Goal: Task Accomplishment & Management: Complete application form

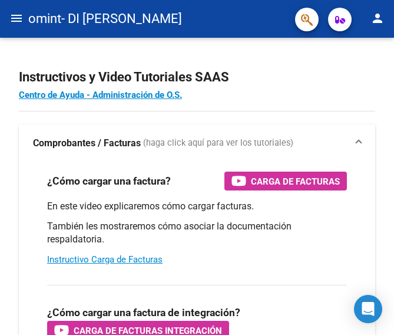
click at [15, 18] on mat-icon "menu" at bounding box center [16, 18] width 14 height 14
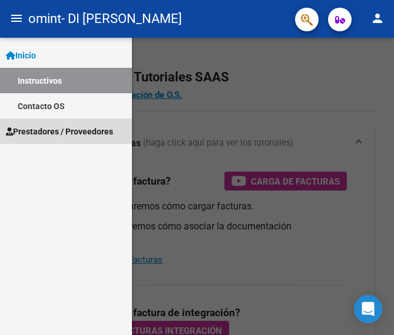
click at [62, 131] on span "Prestadores / Proveedores" at bounding box center [59, 131] width 107 height 13
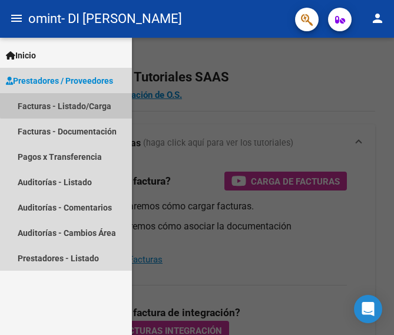
click at [72, 101] on link "Facturas - Listado/Carga" at bounding box center [66, 105] width 132 height 25
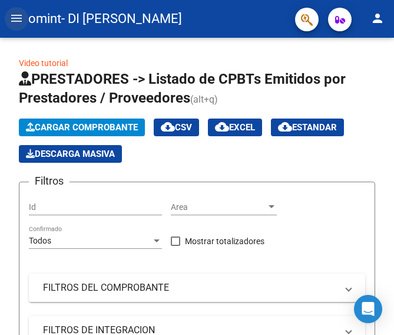
click at [15, 12] on mat-icon "menu" at bounding box center [16, 18] width 14 height 14
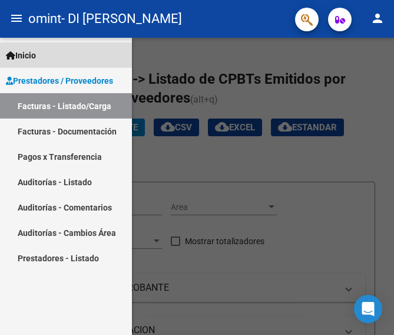
click at [28, 49] on span "Inicio" at bounding box center [21, 55] width 30 height 13
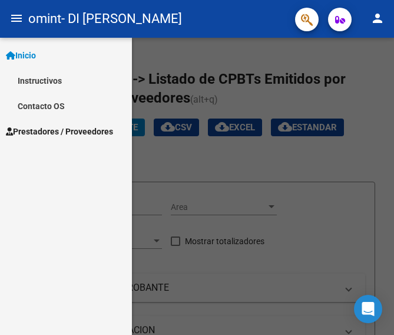
click at [376, 15] on mat-icon "person" at bounding box center [377, 18] width 14 height 14
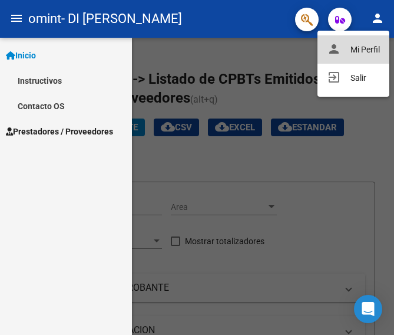
click at [360, 45] on button "person Mi Perfil" at bounding box center [353, 49] width 72 height 28
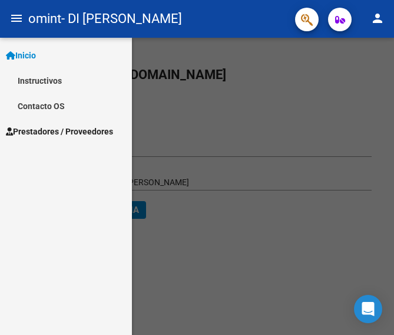
click at [15, 16] on mat-icon "menu" at bounding box center [16, 18] width 14 height 14
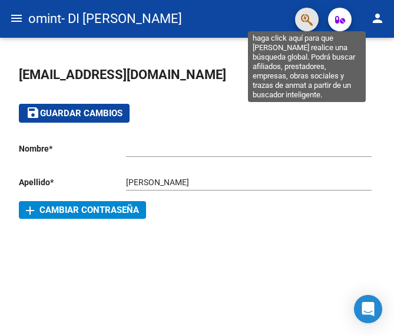
click at [305, 15] on icon "button" at bounding box center [307, 20] width 12 height 14
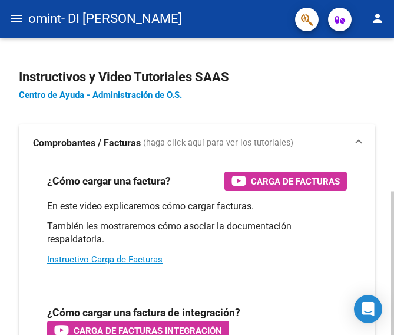
click at [67, 94] on link "Centro de Ayuda - Administración de O.S." at bounding box center [100, 95] width 163 height 11
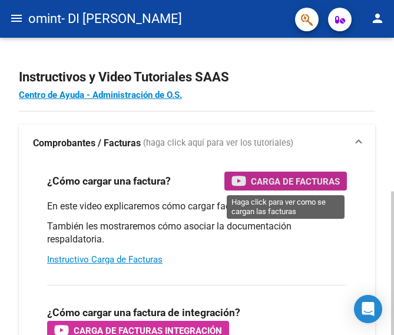
click at [282, 179] on span "Carga de Facturas" at bounding box center [295, 181] width 89 height 15
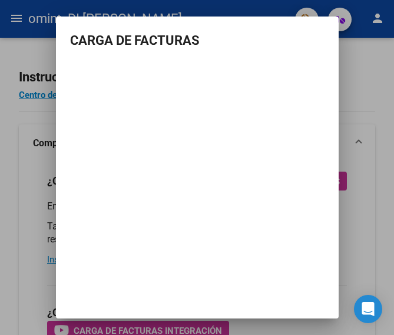
click at [20, 17] on div at bounding box center [197, 167] width 394 height 335
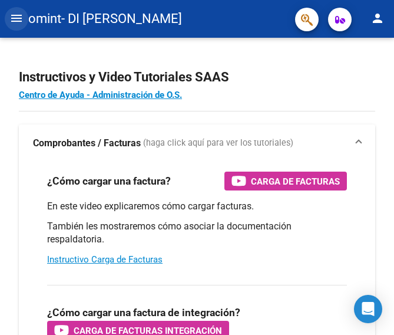
click at [13, 17] on mat-icon "menu" at bounding box center [16, 18] width 14 height 14
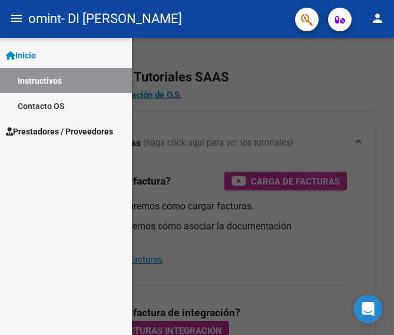
click at [46, 127] on span "Prestadores / Proveedores" at bounding box center [59, 131] width 107 height 13
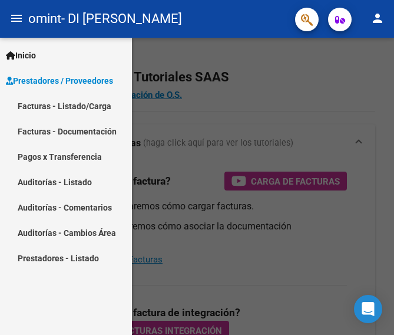
click at [80, 105] on link "Facturas - Listado/Carga" at bounding box center [66, 105] width 132 height 25
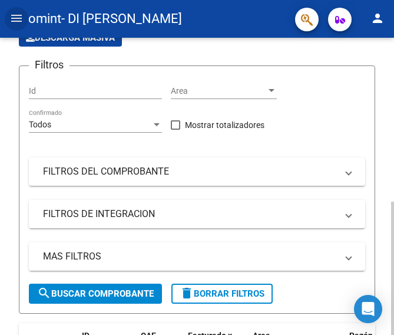
scroll to position [118, 0]
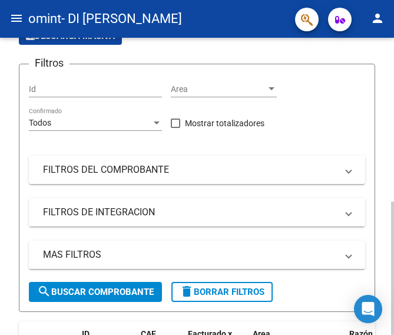
click at [348, 210] on span at bounding box center [348, 212] width 5 height 13
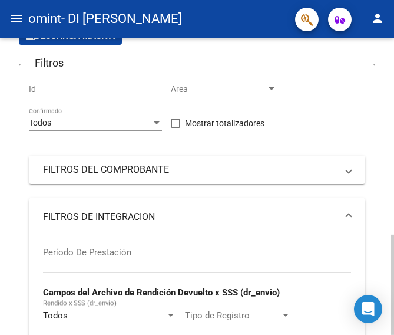
click at [347, 210] on span at bounding box center [348, 216] width 5 height 13
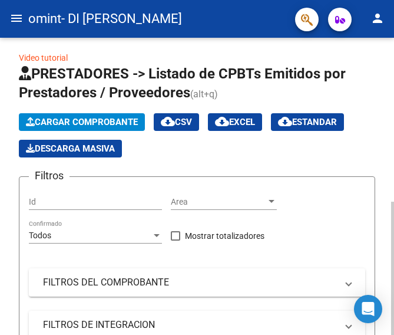
scroll to position [0, 0]
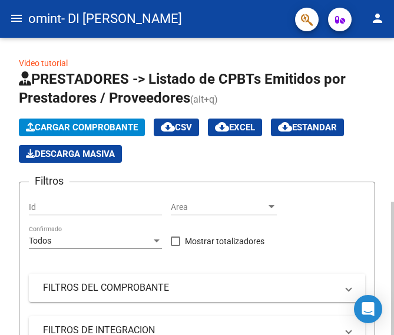
click at [85, 124] on span "Cargar Comprobante" at bounding box center [82, 127] width 112 height 11
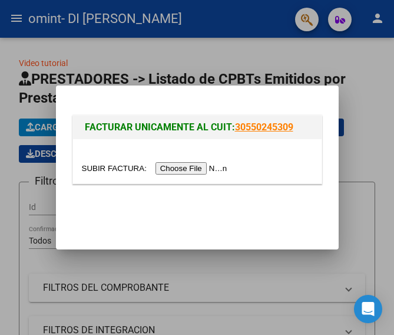
click at [204, 170] on input "file" at bounding box center [156, 168] width 149 height 12
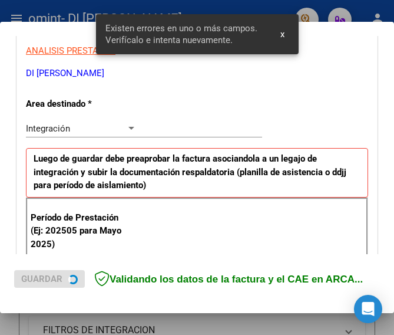
scroll to position [299, 0]
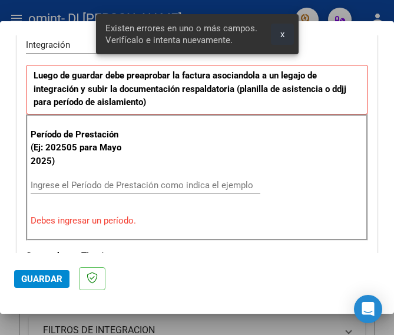
click at [279, 33] on button "x" at bounding box center [282, 34] width 23 height 21
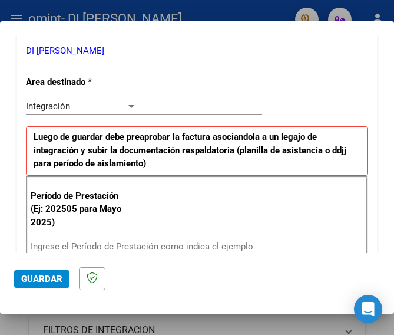
scroll to position [240, 0]
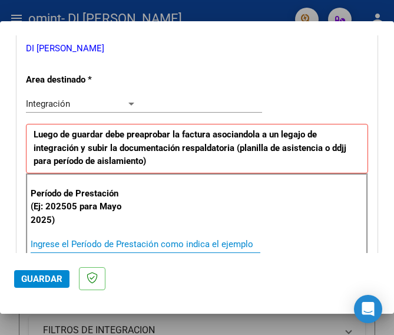
drag, startPoint x: 35, startPoint y: 240, endPoint x: 58, endPoint y: 244, distance: 23.3
click at [36, 240] on input "Ingrese el Período de Prestación como indica el ejemplo" at bounding box center [85, 244] width 108 height 11
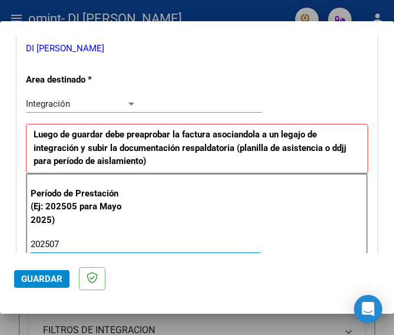
type input "202507"
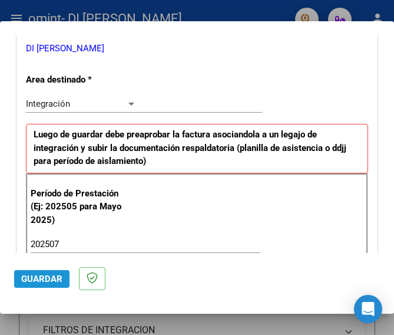
click at [32, 280] on span "Guardar" at bounding box center [41, 278] width 41 height 11
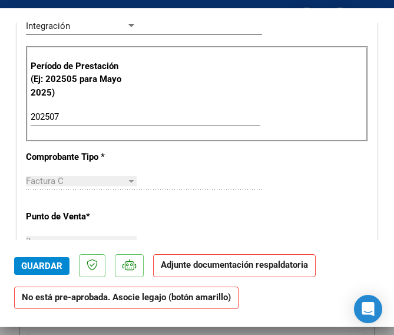
scroll to position [353, 0]
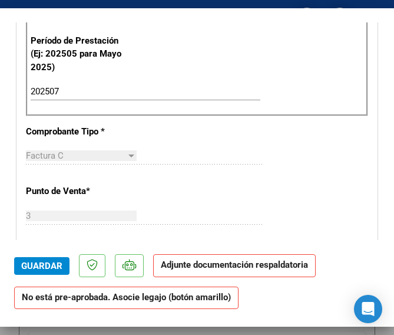
click at [294, 266] on strong "Adjunte documentación respaldatoria" at bounding box center [234, 264] width 147 height 11
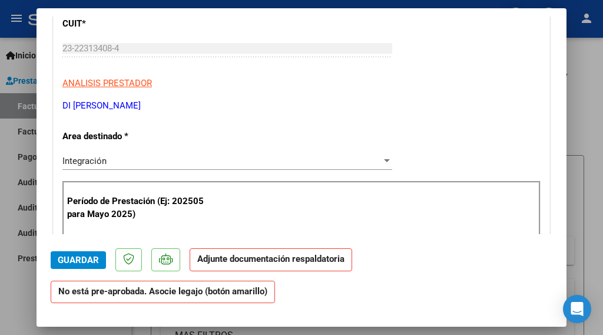
scroll to position [177, 0]
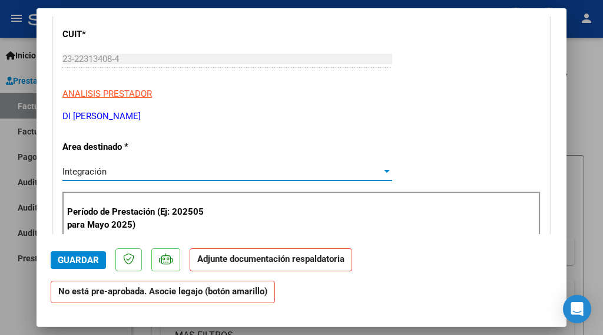
click at [382, 168] on div at bounding box center [387, 171] width 11 height 9
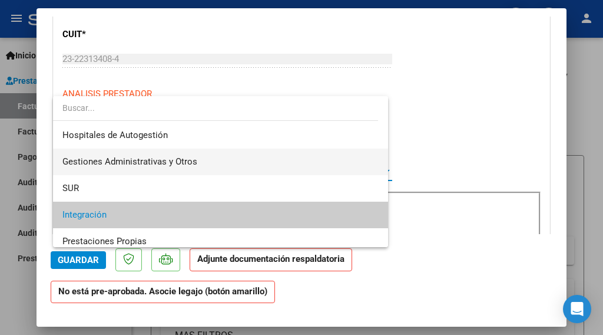
scroll to position [0, 0]
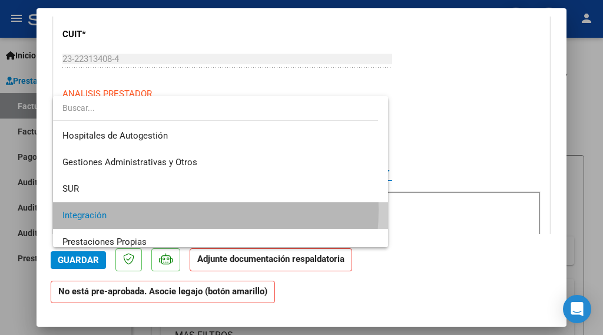
click at [127, 209] on span "Integración" at bounding box center [220, 215] width 316 height 27
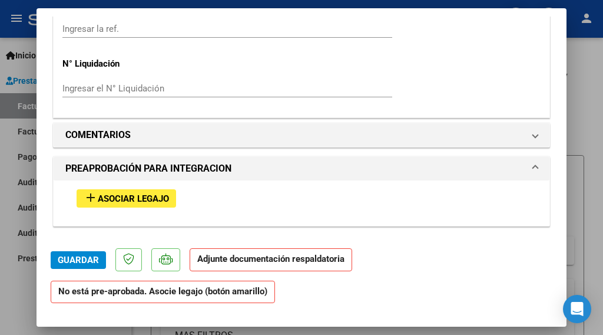
scroll to position [942, 0]
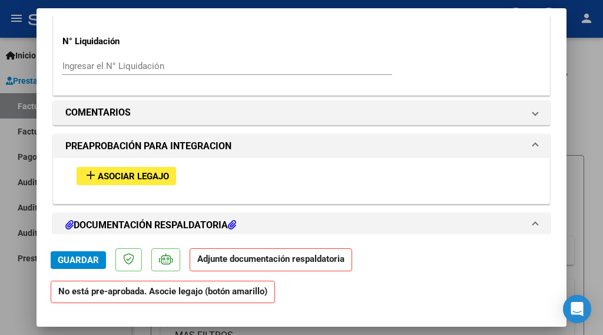
click at [127, 171] on span "Asociar Legajo" at bounding box center [133, 176] width 71 height 11
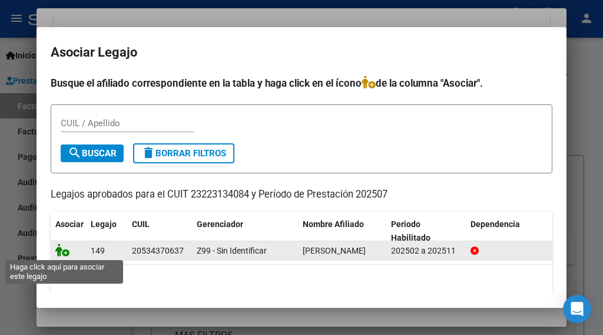
click at [63, 250] on icon at bounding box center [62, 249] width 14 height 13
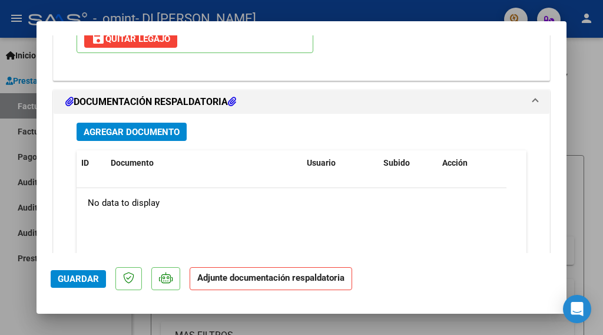
scroll to position [1268, 0]
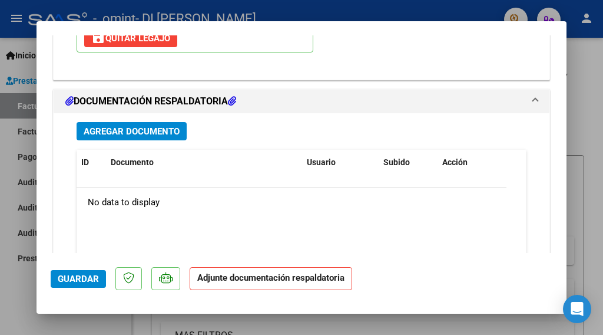
click at [154, 126] on span "Agregar Documento" at bounding box center [132, 131] width 96 height 11
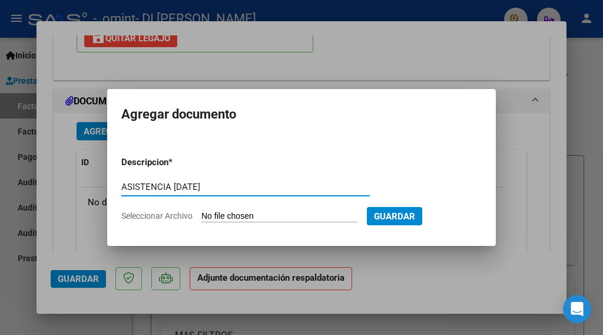
type input "ASISTENCIA JULIO 2025"
click at [160, 213] on span "Seleccionar Archivo" at bounding box center [156, 215] width 71 height 9
click at [201, 213] on input "Seleccionar Archivo" at bounding box center [279, 216] width 156 height 11
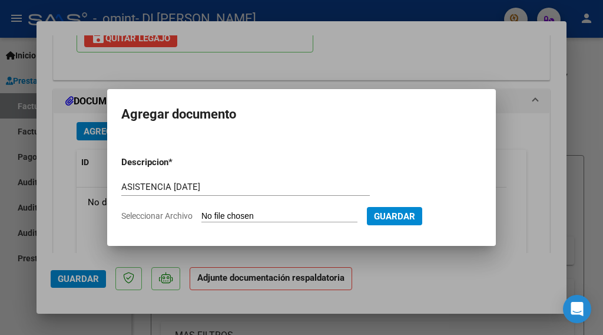
type input "C:\fakepath\JULIO 2025 ASITENCIA.pdf"
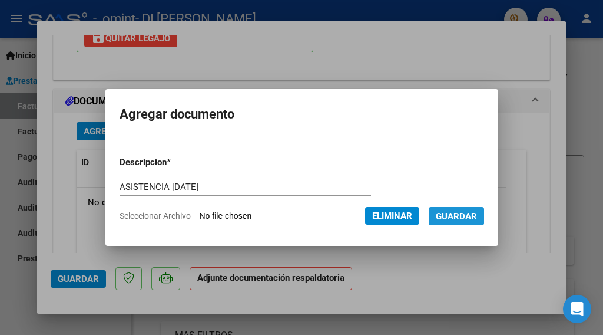
click at [393, 216] on span "Guardar" at bounding box center [456, 216] width 41 height 11
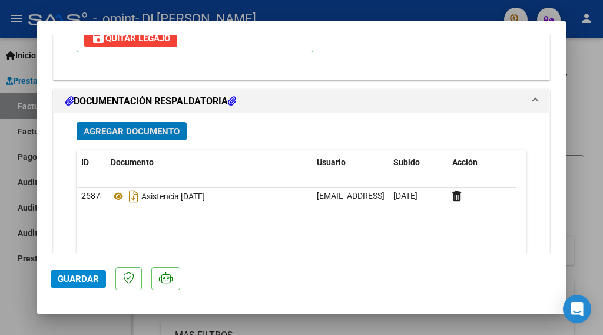
click at [74, 277] on span "Guardar" at bounding box center [78, 278] width 41 height 11
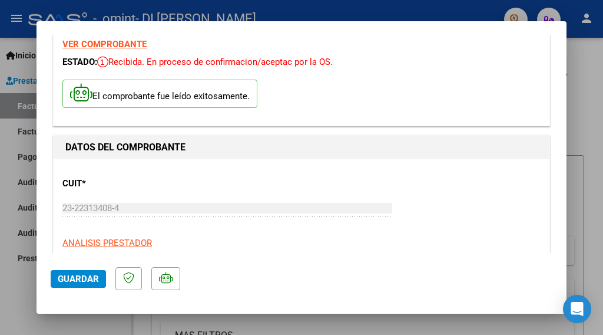
scroll to position [31, 0]
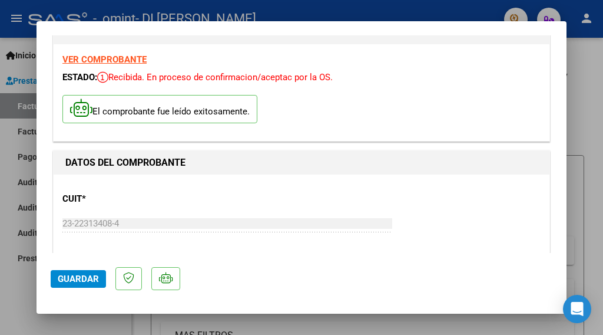
click at [123, 57] on strong "VER COMPROBANTE" at bounding box center [104, 59] width 84 height 11
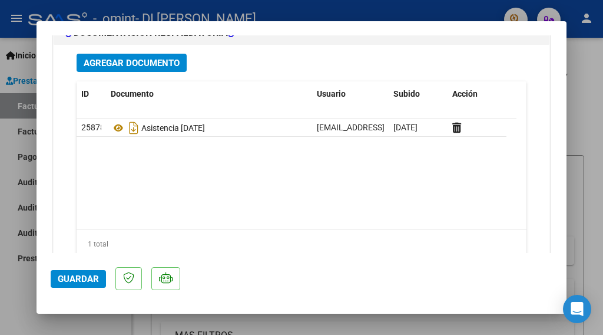
scroll to position [1364, 0]
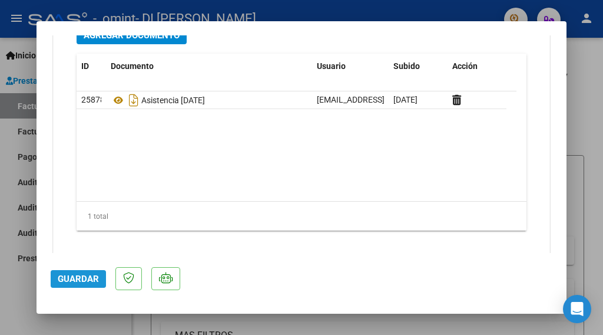
click at [78, 276] on span "Guardar" at bounding box center [78, 278] width 41 height 11
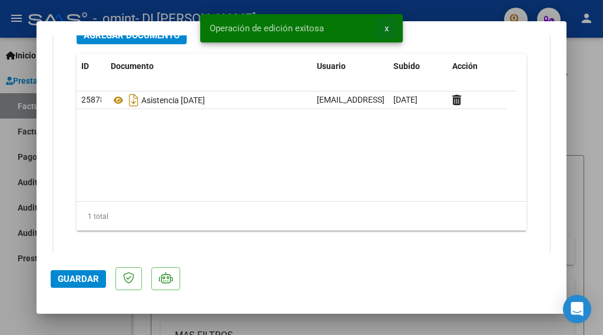
click at [385, 24] on span "x" at bounding box center [387, 28] width 4 height 11
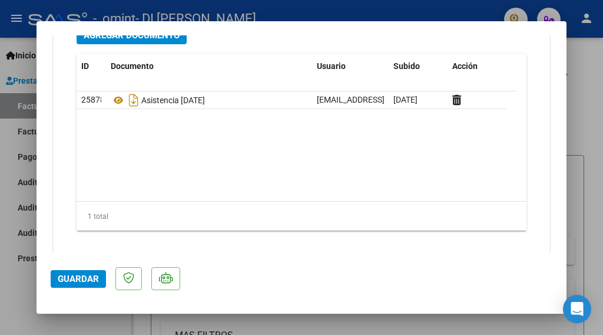
drag, startPoint x: 19, startPoint y: 18, endPoint x: 18, endPoint y: 27, distance: 8.9
click at [19, 18] on div at bounding box center [301, 167] width 603 height 335
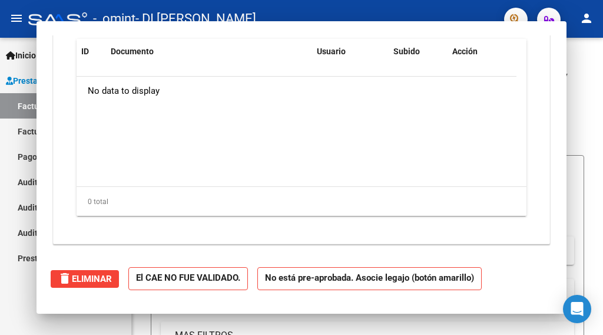
scroll to position [0, 0]
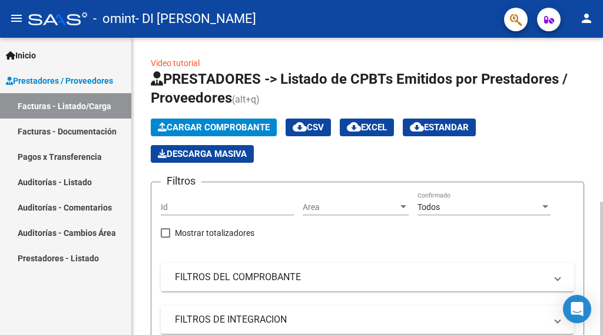
click at [220, 153] on span "Descarga Masiva" at bounding box center [202, 153] width 89 height 11
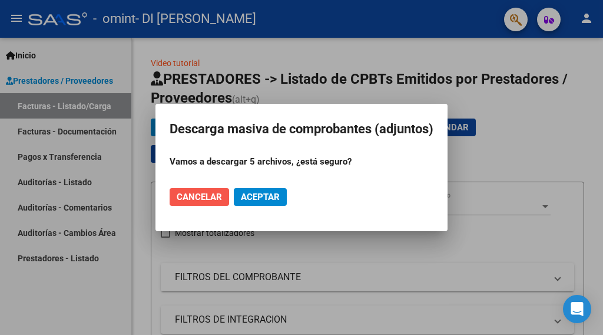
click at [195, 196] on span "Cancelar" at bounding box center [199, 196] width 45 height 11
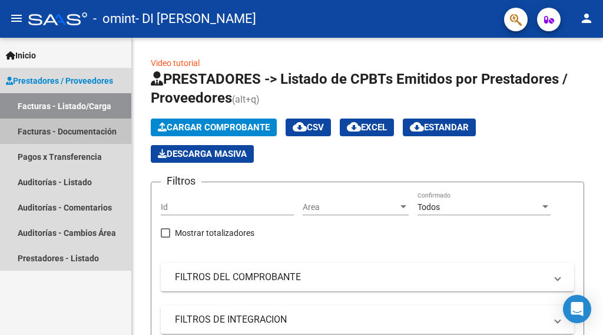
click at [70, 129] on link "Facturas - Documentación" at bounding box center [65, 130] width 131 height 25
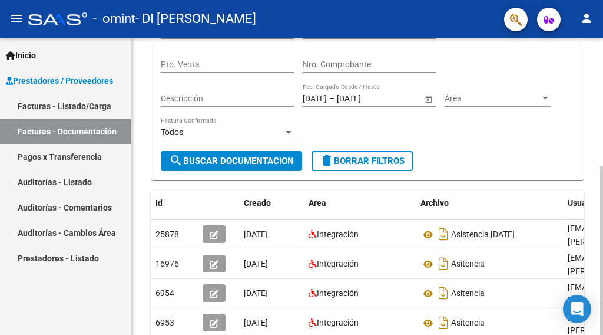
scroll to position [177, 0]
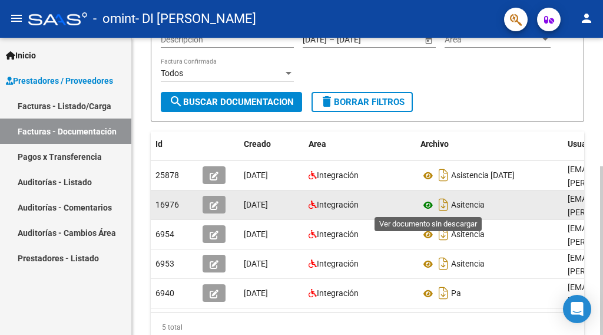
click at [393, 203] on icon at bounding box center [428, 205] width 15 height 14
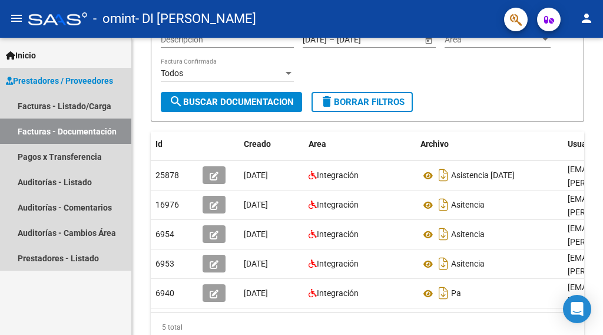
click at [46, 78] on span "Prestadores / Proveedores" at bounding box center [59, 80] width 107 height 13
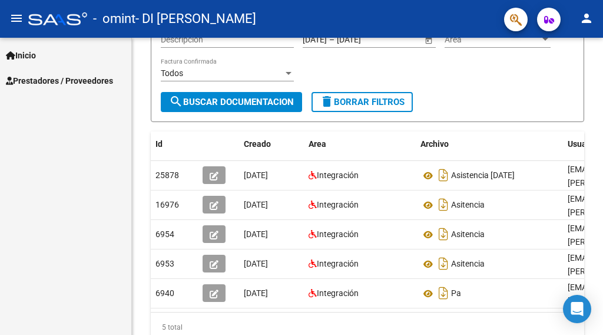
click at [52, 79] on span "Prestadores / Proveedores" at bounding box center [59, 80] width 107 height 13
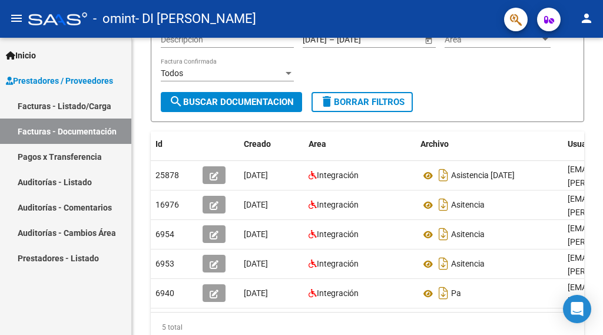
click at [38, 100] on link "Facturas - Listado/Carga" at bounding box center [65, 105] width 131 height 25
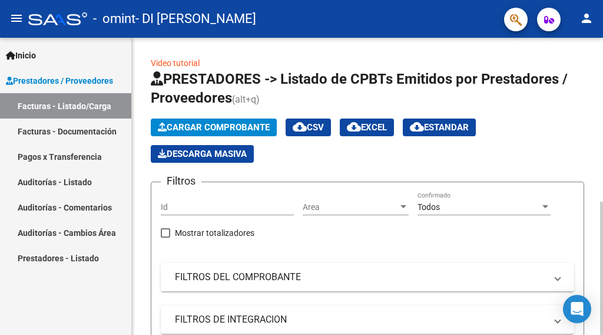
click at [231, 122] on span "Cargar Comprobante" at bounding box center [214, 127] width 112 height 11
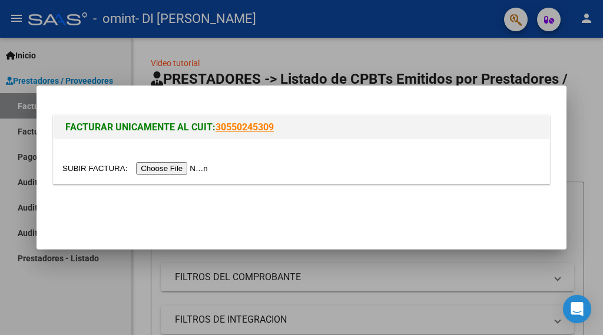
click at [171, 167] on input "file" at bounding box center [136, 168] width 149 height 12
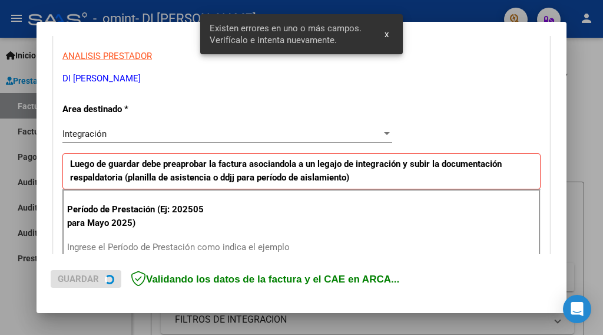
scroll to position [279, 0]
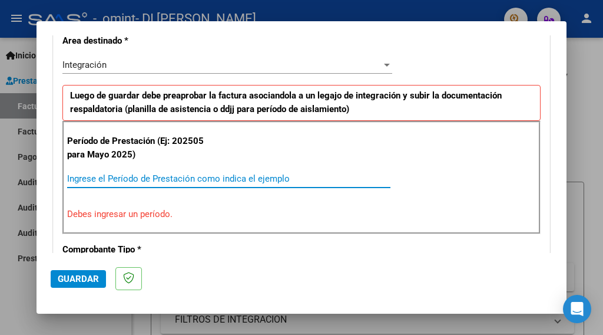
drag, startPoint x: 74, startPoint y: 177, endPoint x: 161, endPoint y: 219, distance: 96.9
click at [74, 177] on input "Ingrese el Período de Prestación como indica el ejemplo" at bounding box center [228, 178] width 323 height 11
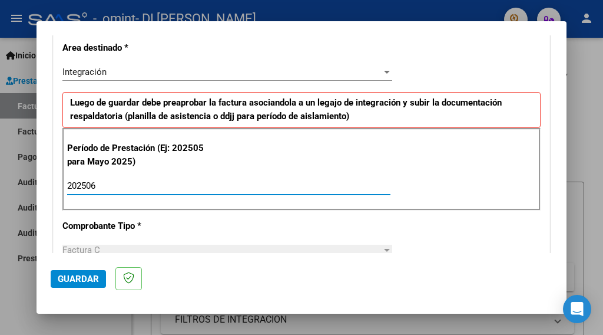
scroll to position [428, 0]
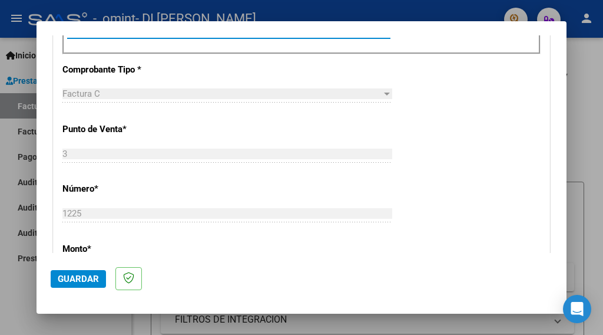
type input "202506"
click at [74, 279] on span "Guardar" at bounding box center [78, 278] width 41 height 11
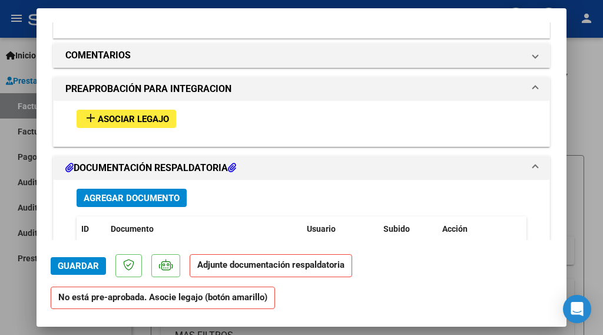
scroll to position [1060, 0]
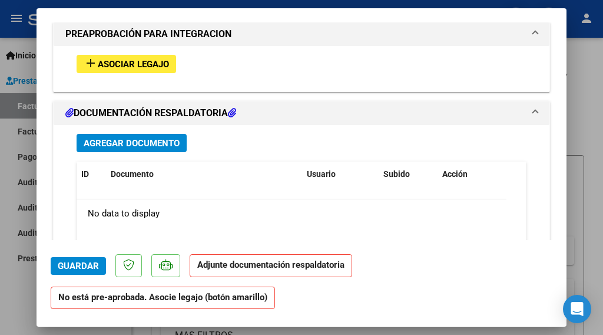
click at [140, 59] on span "Asociar Legajo" at bounding box center [133, 64] width 71 height 11
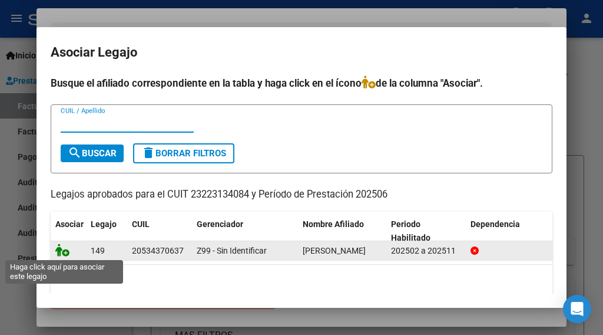
click at [61, 253] on icon at bounding box center [62, 249] width 14 height 13
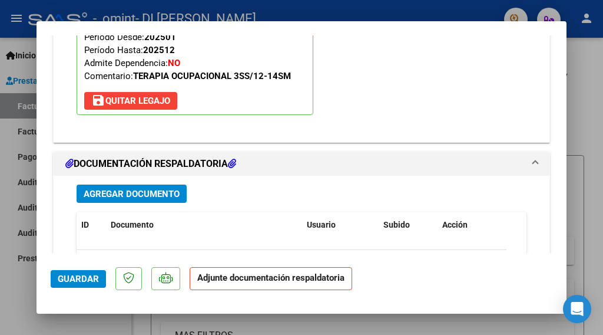
scroll to position [1209, 0]
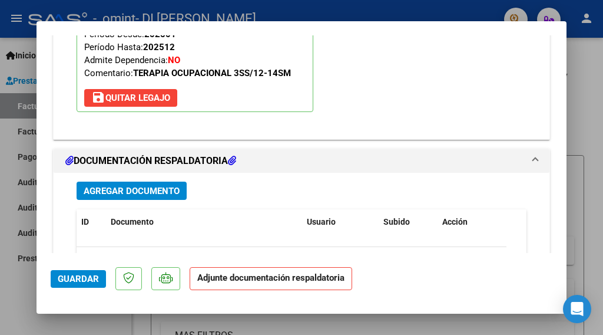
click at [278, 282] on strong "Adjunte documentación respaldatoria" at bounding box center [270, 277] width 147 height 11
click at [162, 186] on span "Agregar Documento" at bounding box center [132, 191] width 96 height 11
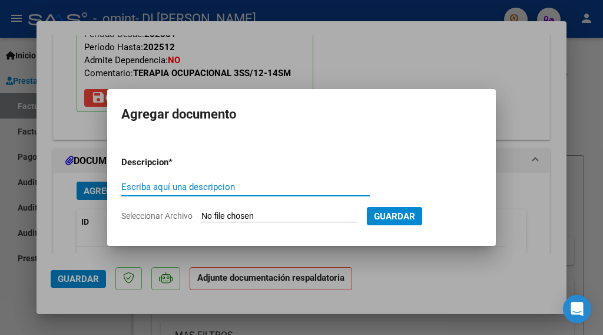
drag, startPoint x: 125, startPoint y: 188, endPoint x: 118, endPoint y: 191, distance: 6.9
click at [118, 191] on mat-dialog-content "Descripcion * Escriba aquí una descripcion Seleccionar Archivo Guardar" at bounding box center [301, 184] width 389 height 94
type input "ASISTENCIA JUNIO 2025"
click at [151, 214] on span "Seleccionar Archivo" at bounding box center [156, 215] width 71 height 9
click at [201, 214] on input "Seleccionar Archivo" at bounding box center [279, 216] width 156 height 11
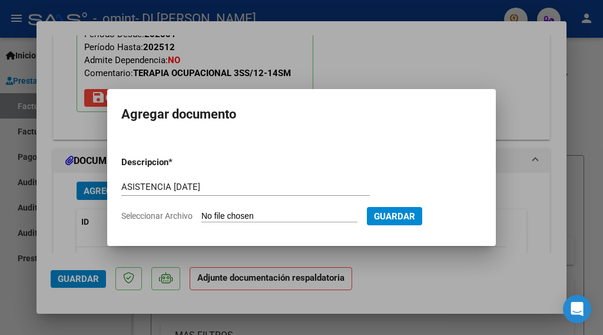
type input "C:\fakepath\JUNIO 2025 ASITENCIA.pdf"
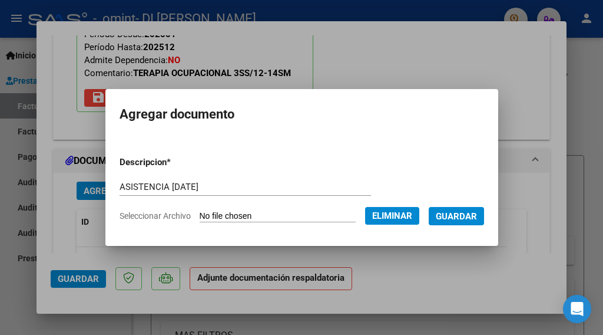
click at [393, 212] on span "Guardar" at bounding box center [456, 216] width 41 height 11
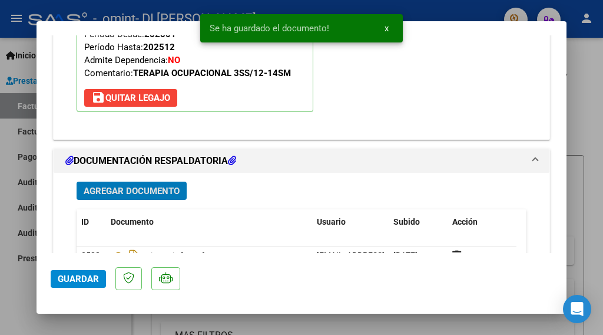
click at [68, 273] on span "Guardar" at bounding box center [78, 278] width 41 height 11
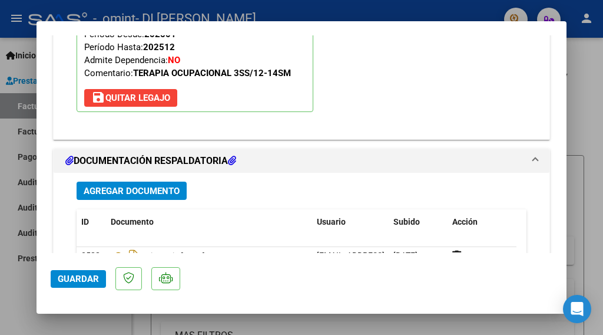
click at [387, 24] on mat-dialog-container "COMPROBANTE VER COMPROBANTE ESTADO: Recibida. En proceso de confirmacion/acepta…" at bounding box center [302, 167] width 530 height 292
